Goal: Task Accomplishment & Management: Manage account settings

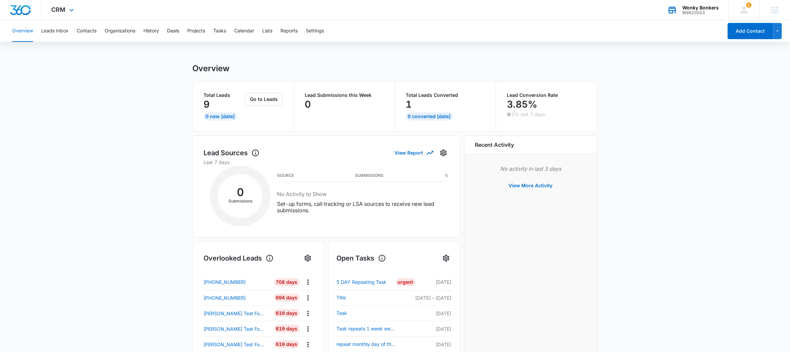
click at [697, 11] on div "M9820003" at bounding box center [700, 12] width 36 height 5
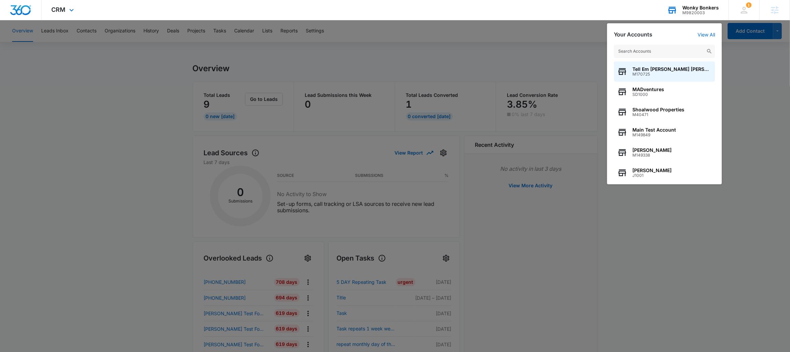
click at [663, 47] on input "text" at bounding box center [663, 51] width 101 height 13
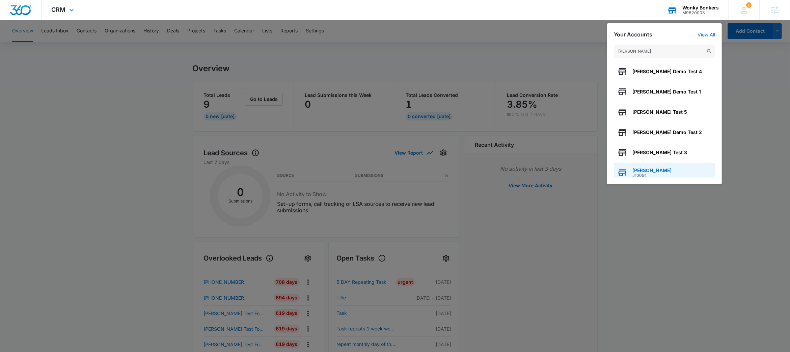
type input "[PERSON_NAME]"
click at [658, 168] on span "[PERSON_NAME]" at bounding box center [651, 170] width 39 height 5
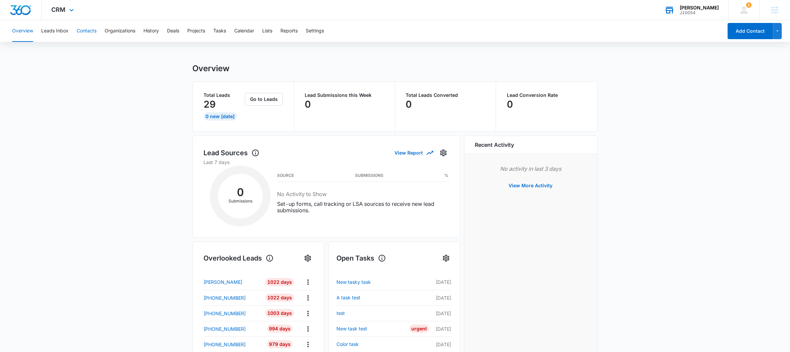
click at [84, 32] on button "Contacts" at bounding box center [87, 31] width 20 height 22
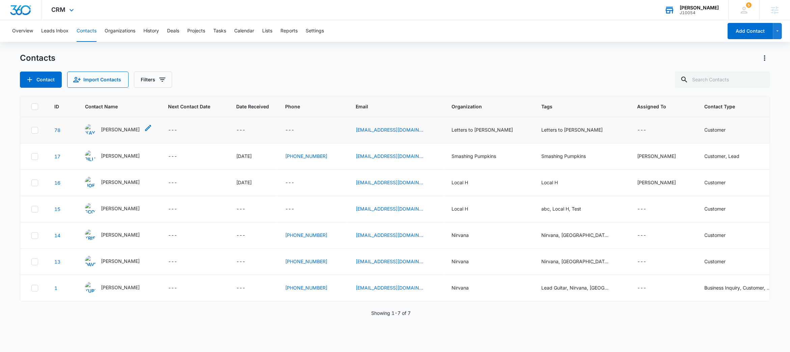
click at [115, 131] on p "[PERSON_NAME]" at bounding box center [120, 129] width 39 height 7
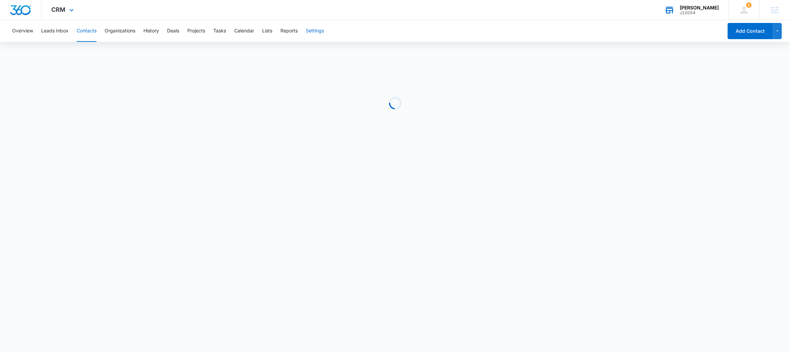
click at [320, 29] on button "Settings" at bounding box center [315, 31] width 18 height 22
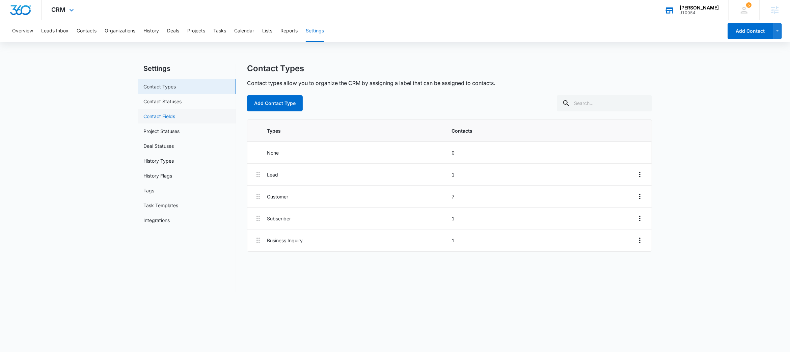
click at [175, 113] on link "Contact Fields" at bounding box center [159, 116] width 32 height 7
